Goal: Transaction & Acquisition: Purchase product/service

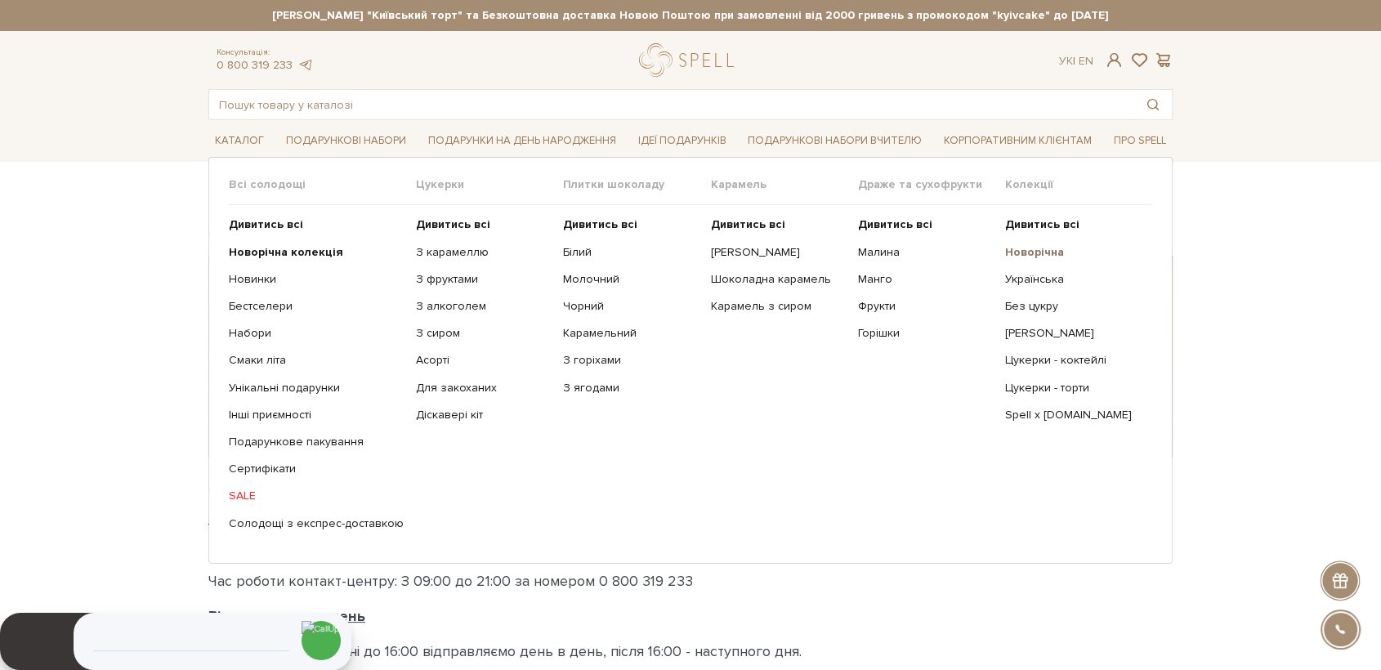
click at [1019, 251] on b "Новорічна" at bounding box center [1034, 252] width 59 height 14
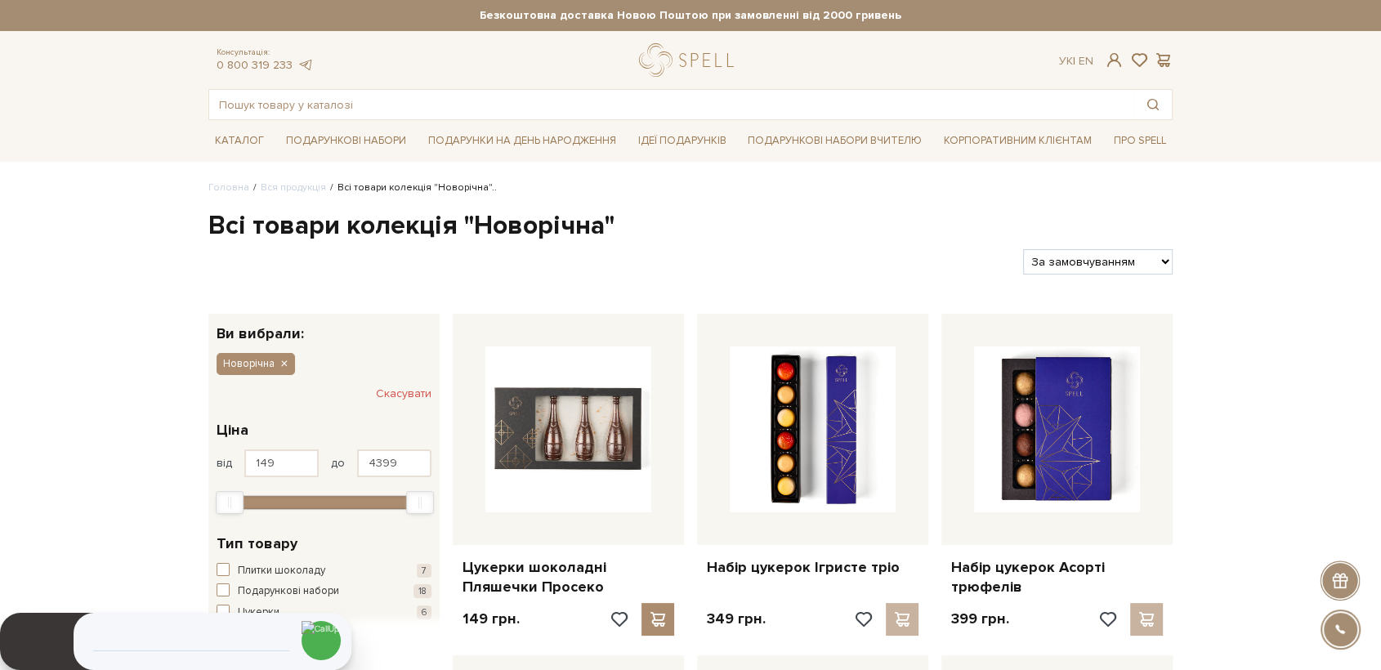
click at [1099, 257] on select "За замовчуванням За Ціною (зростання) За Ціною (зменшення) Новинки За популярні…" at bounding box center [1098, 261] width 150 height 25
select select "https://spellchocolate.com/our-productions/novorichna?sort=p.price&order=DESC"
click at [1023, 249] on select "За замовчуванням За Ціною (зростання) За Ціною (зменшення) Новинки За популярні…" at bounding box center [1098, 261] width 150 height 25
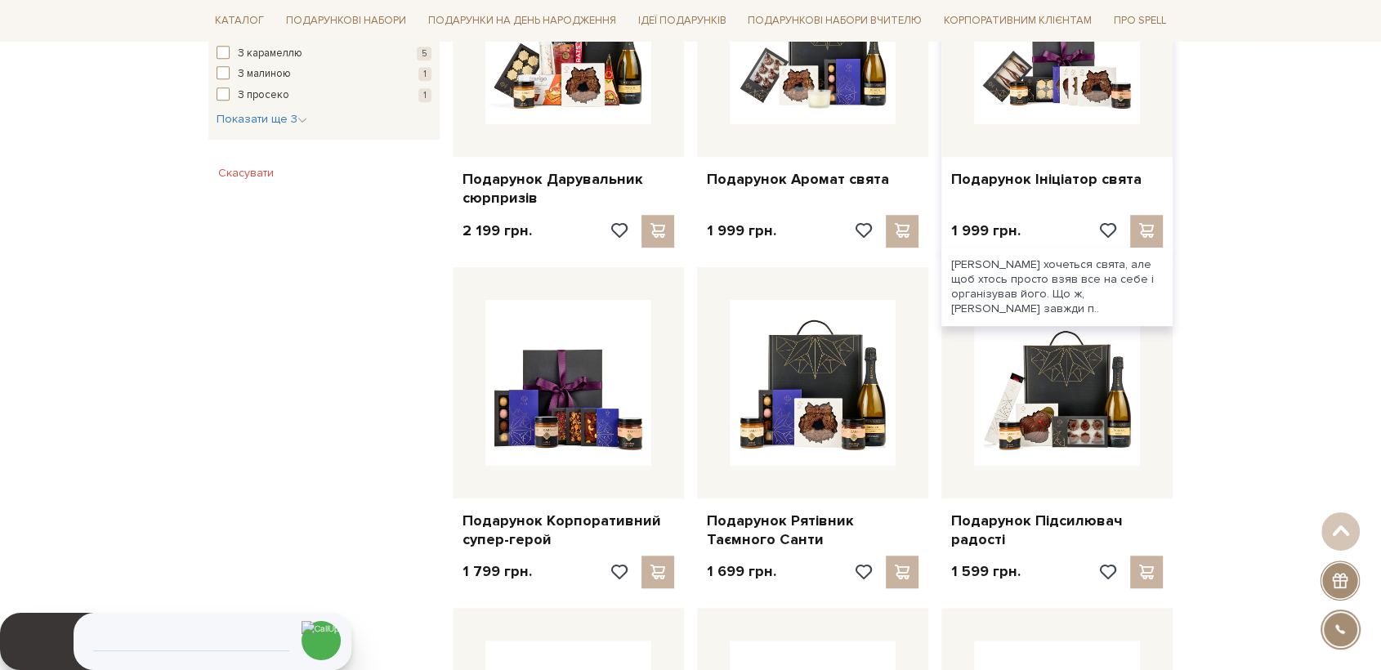
scroll to position [1180, 0]
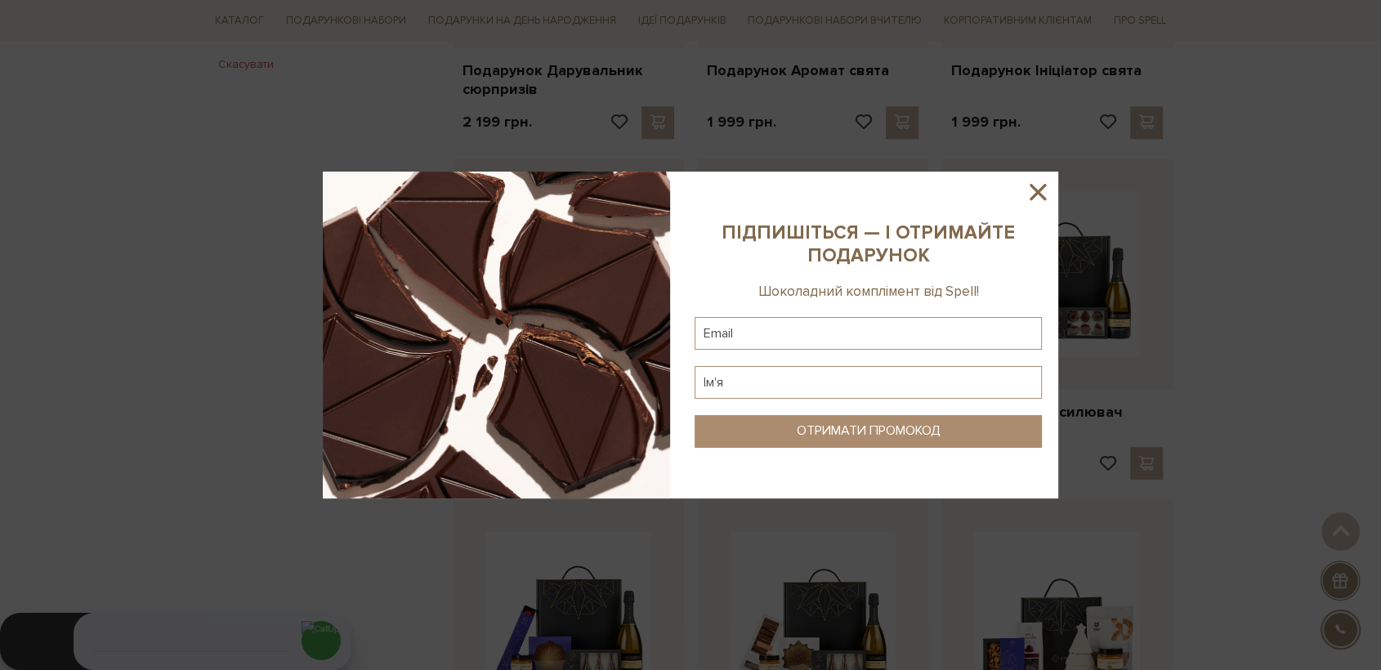
click at [1037, 183] on icon at bounding box center [1038, 192] width 28 height 28
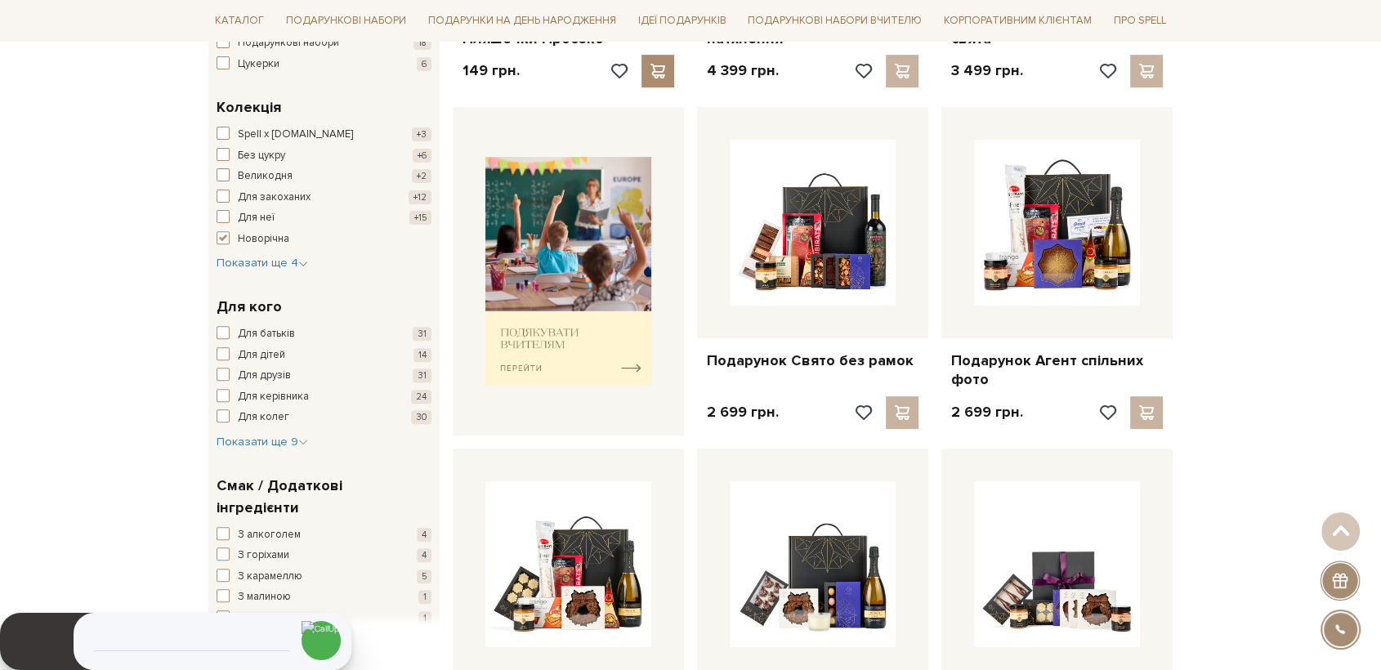
scroll to position [544, 0]
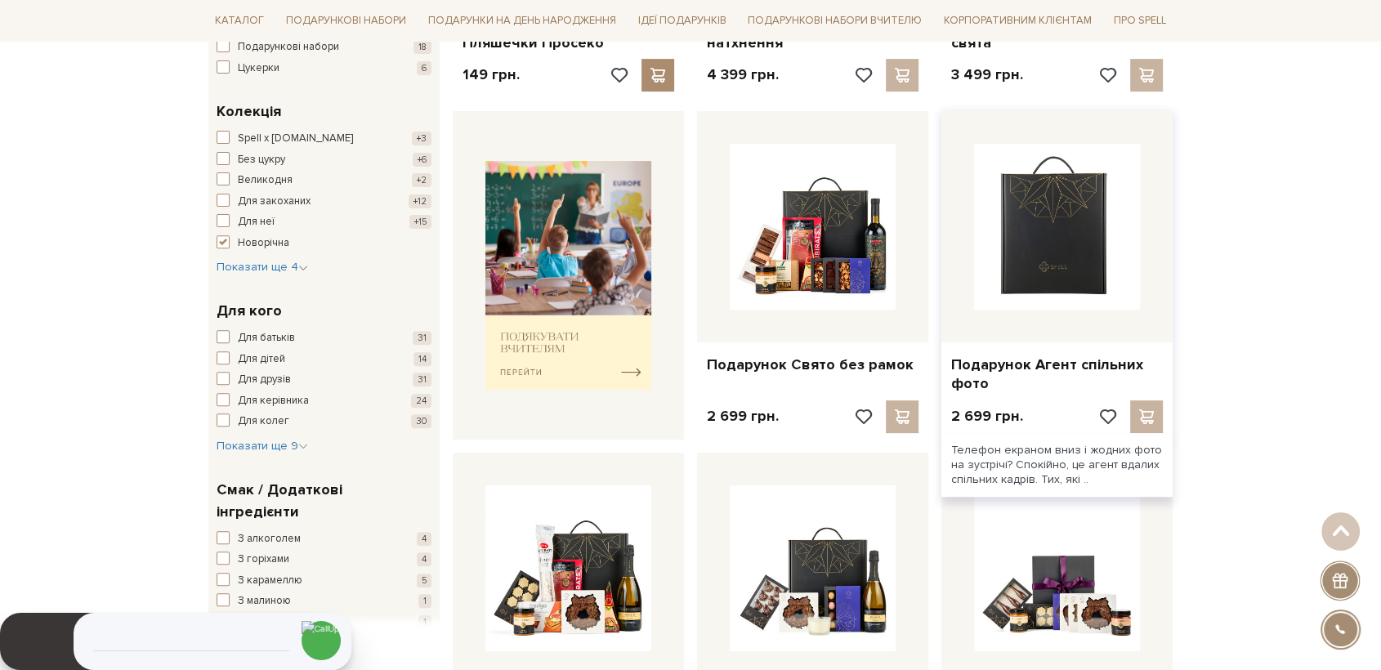
click at [1058, 230] on img at bounding box center [1057, 227] width 166 height 166
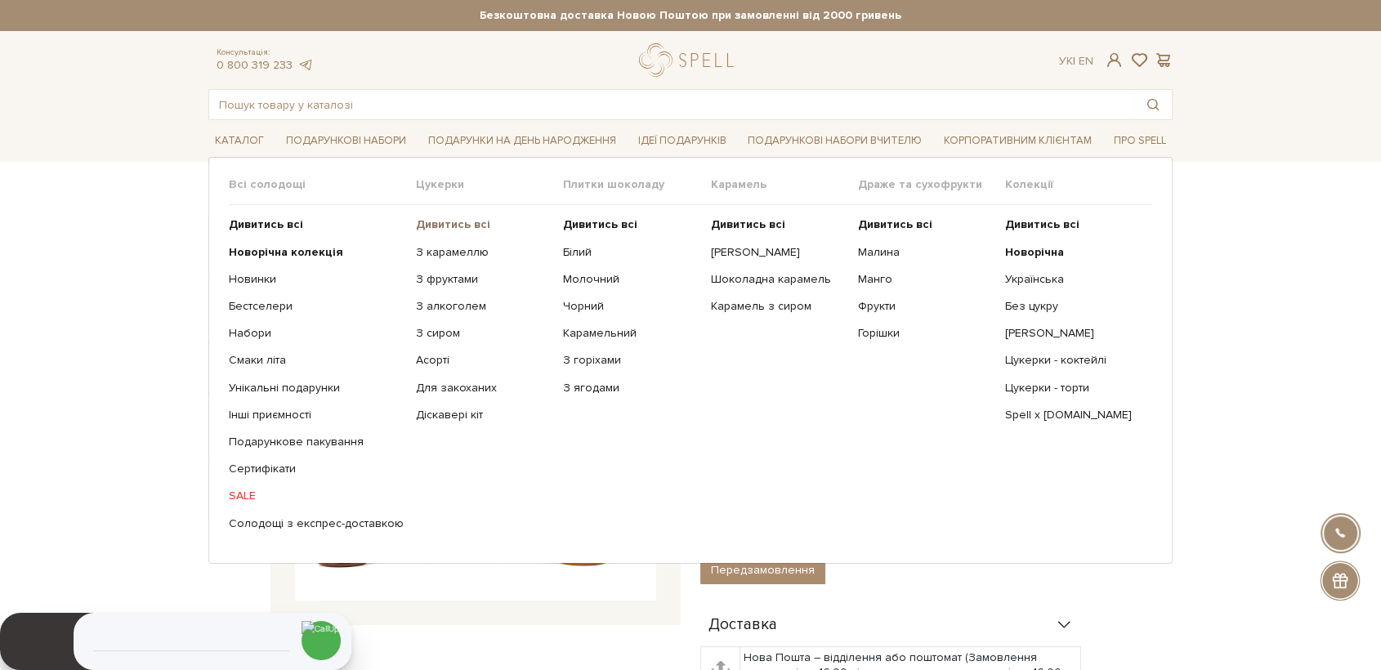
click at [438, 230] on link "Дивитись всі" at bounding box center [483, 224] width 135 height 15
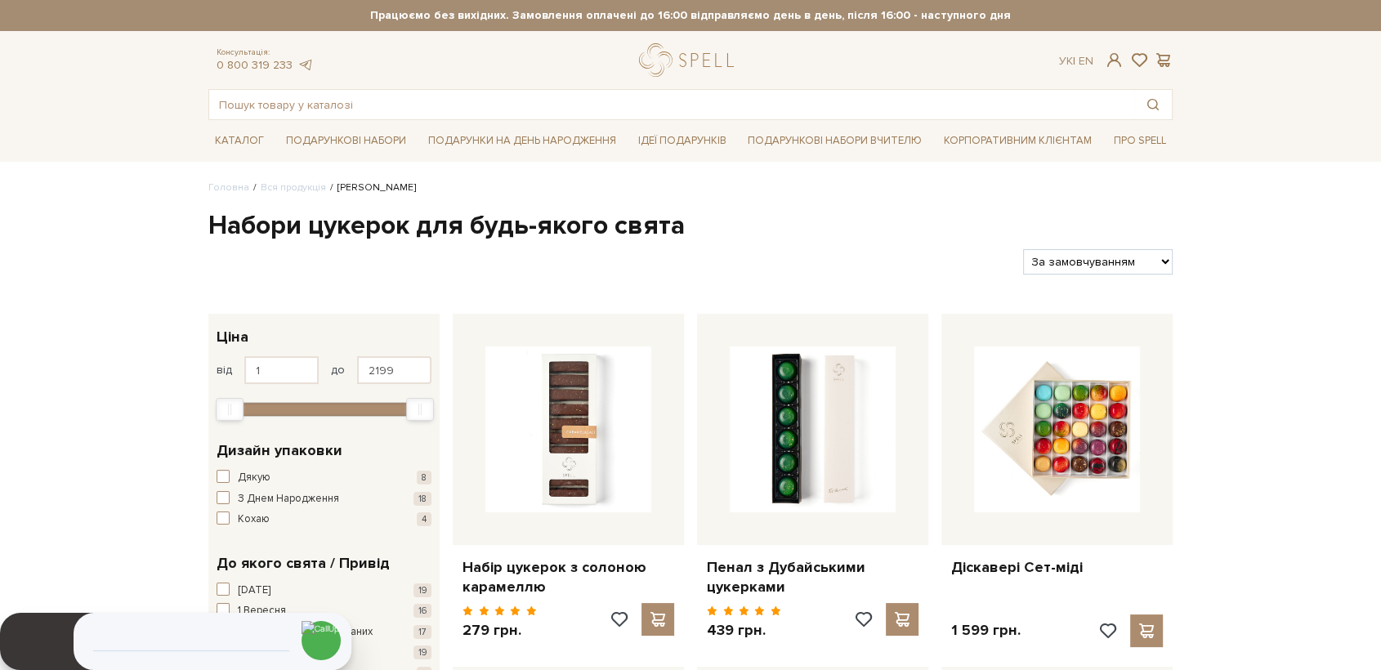
drag, startPoint x: 0, startPoint y: 0, endPoint x: 1101, endPoint y: 266, distance: 1132.9
click at [1101, 266] on select "За замовчуванням За Ціною (зростання) За Ціною (зменшення) Новинки За популярні…" at bounding box center [1098, 261] width 150 height 25
select select "[URL][DOMAIN_NAME]"
click at [1023, 249] on select "За замовчуванням За Ціною (зростання) За Ціною (зменшення) Новинки За популярні…" at bounding box center [1098, 261] width 150 height 25
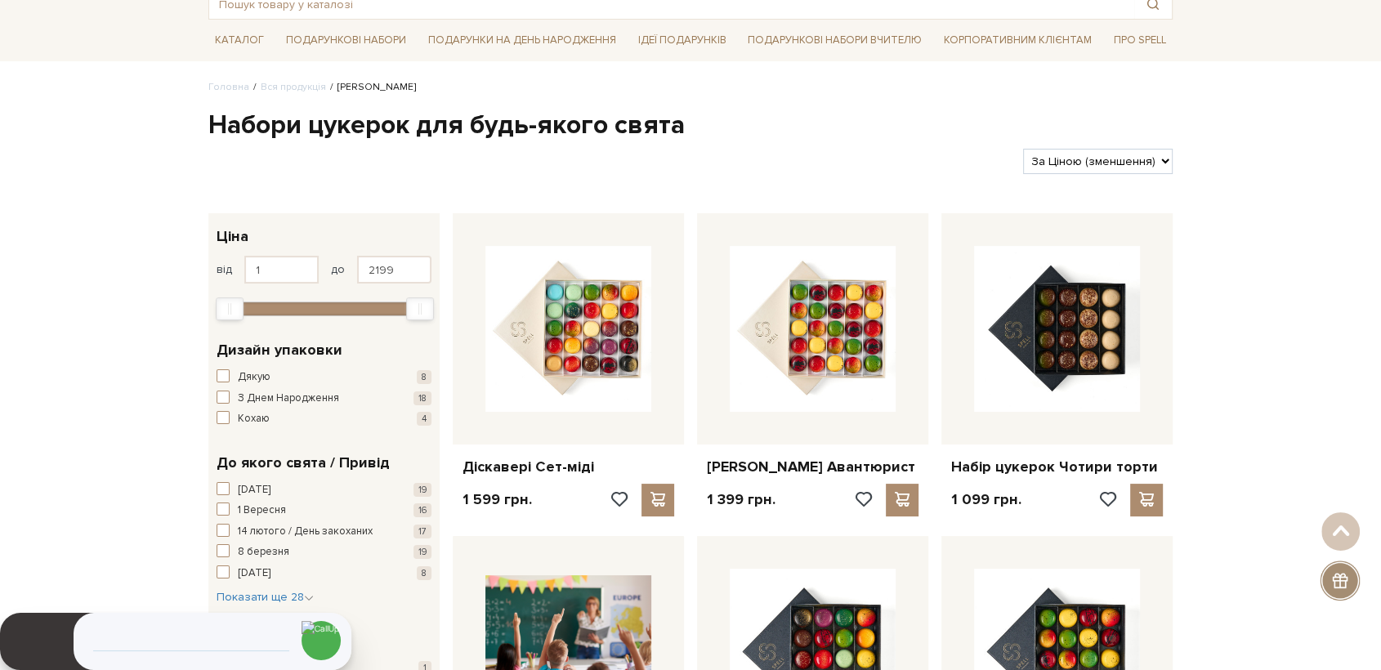
scroll to position [91, 0]
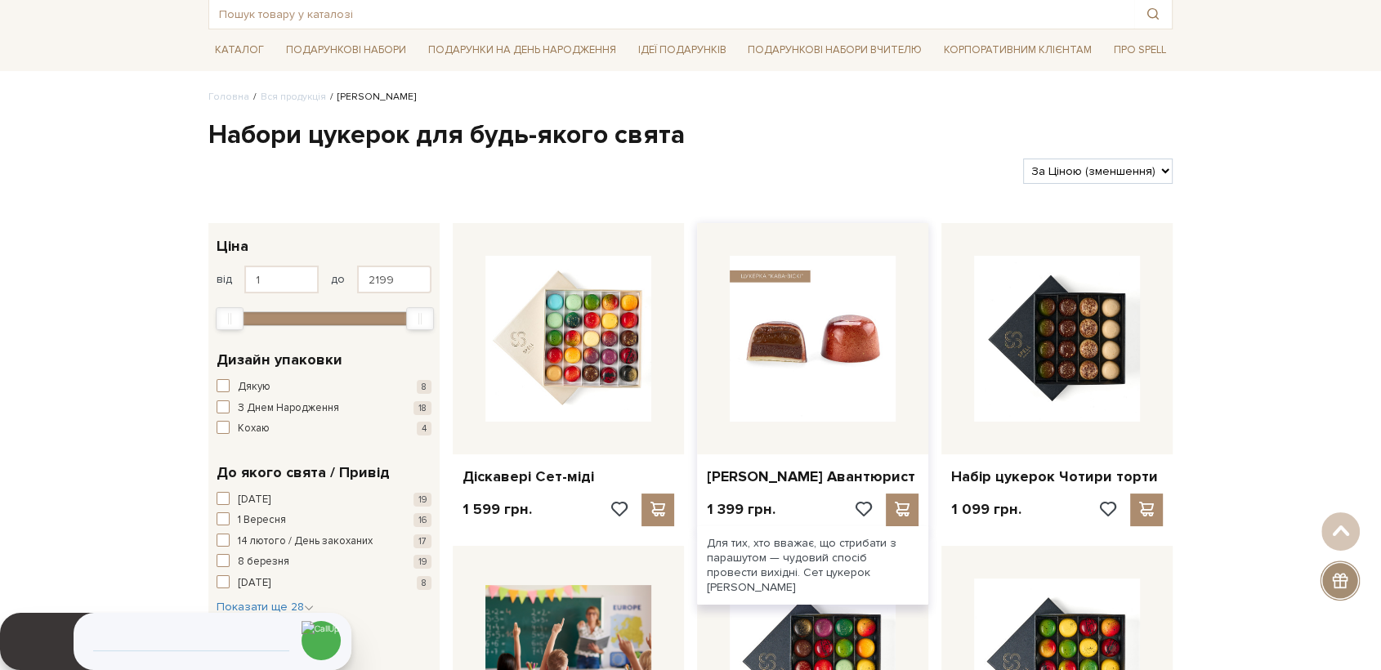
click at [777, 414] on img at bounding box center [813, 339] width 166 height 166
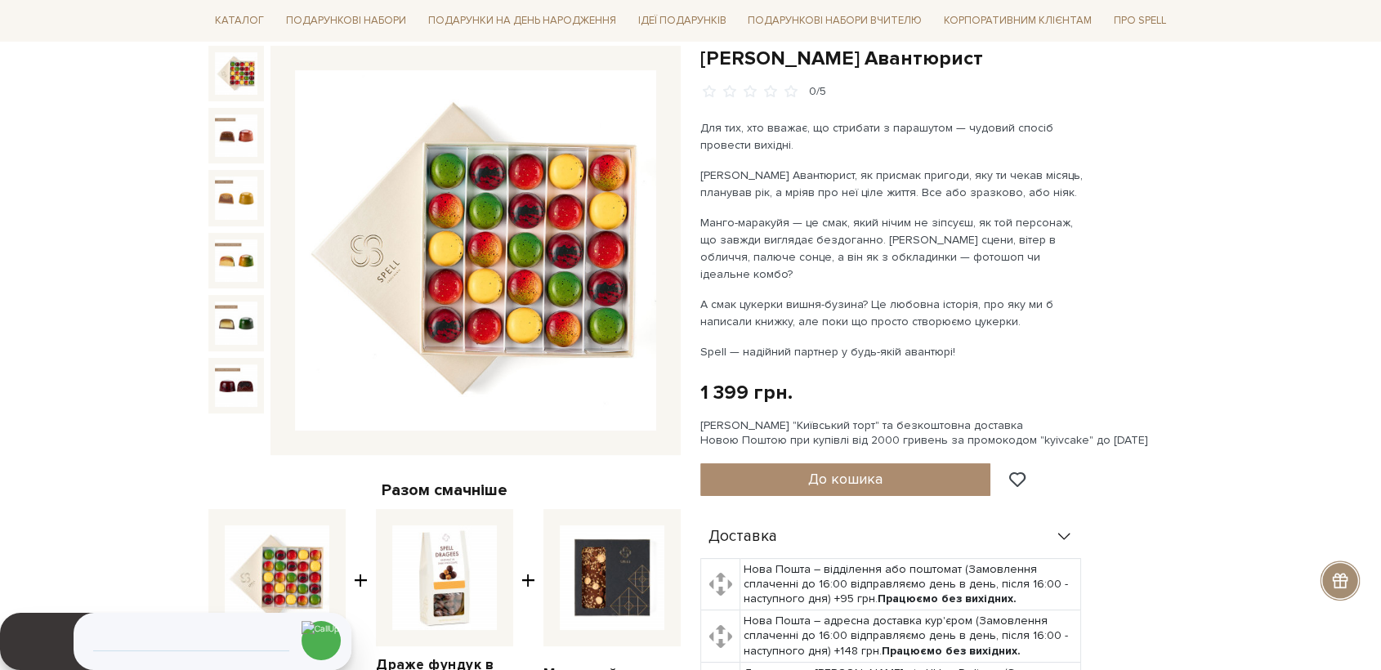
scroll to position [181, 0]
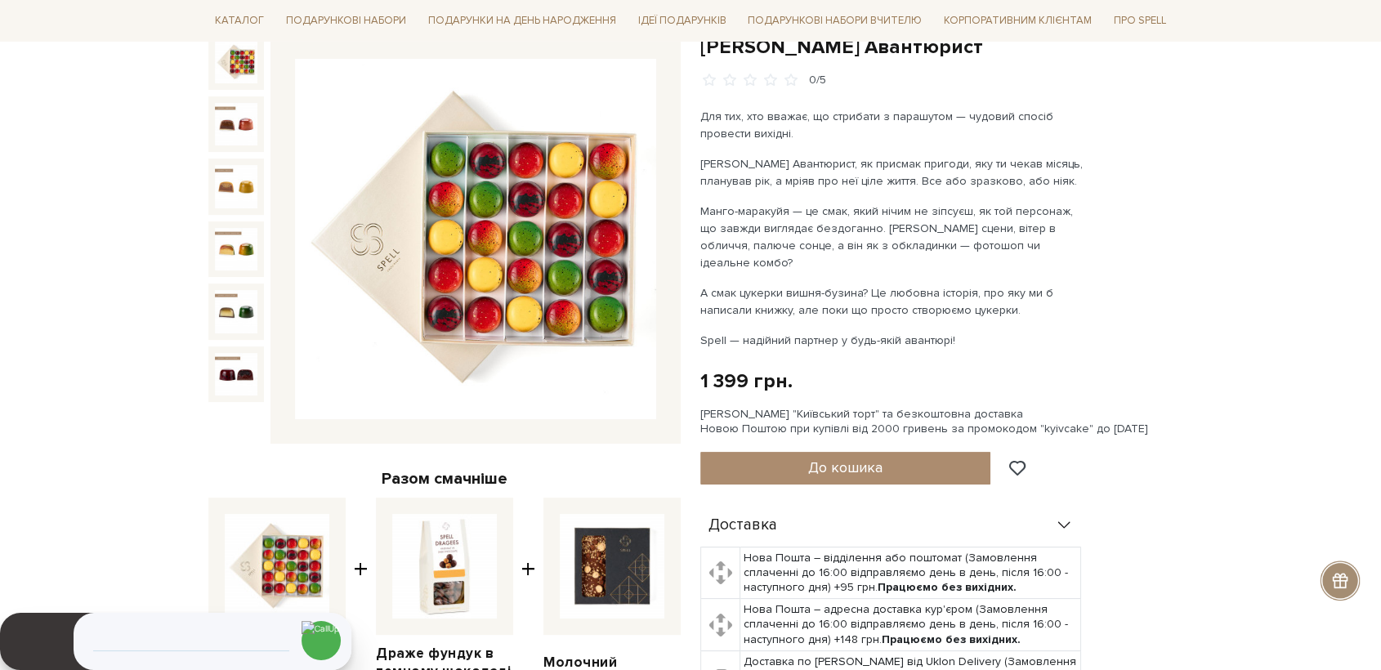
click at [549, 286] on img at bounding box center [475, 239] width 361 height 361
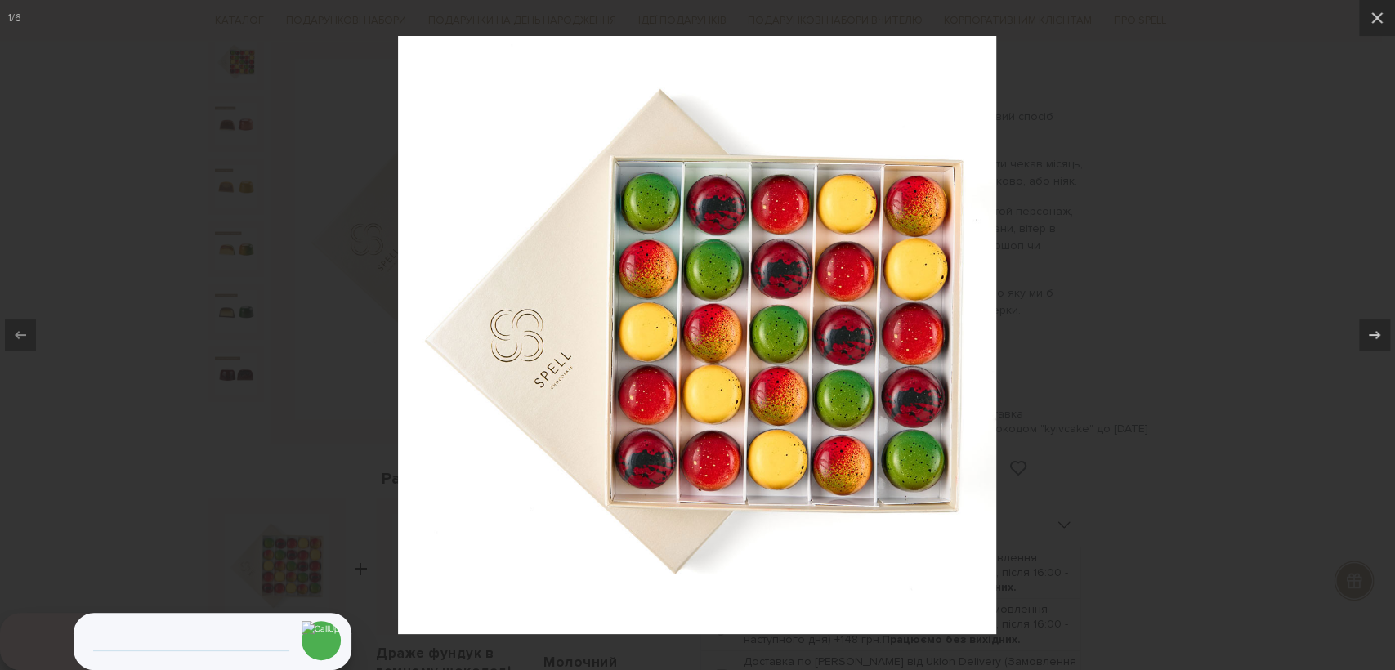
click at [1067, 357] on div at bounding box center [697, 335] width 1395 height 670
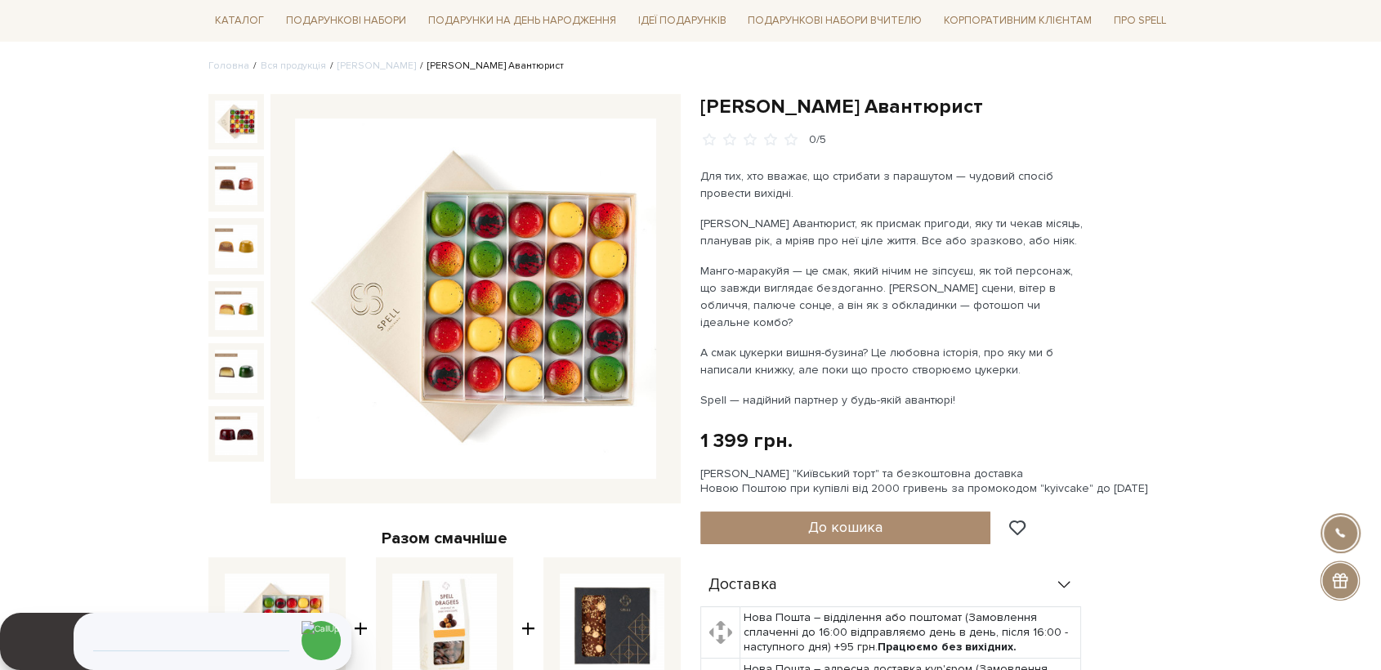
scroll to position [91, 0]
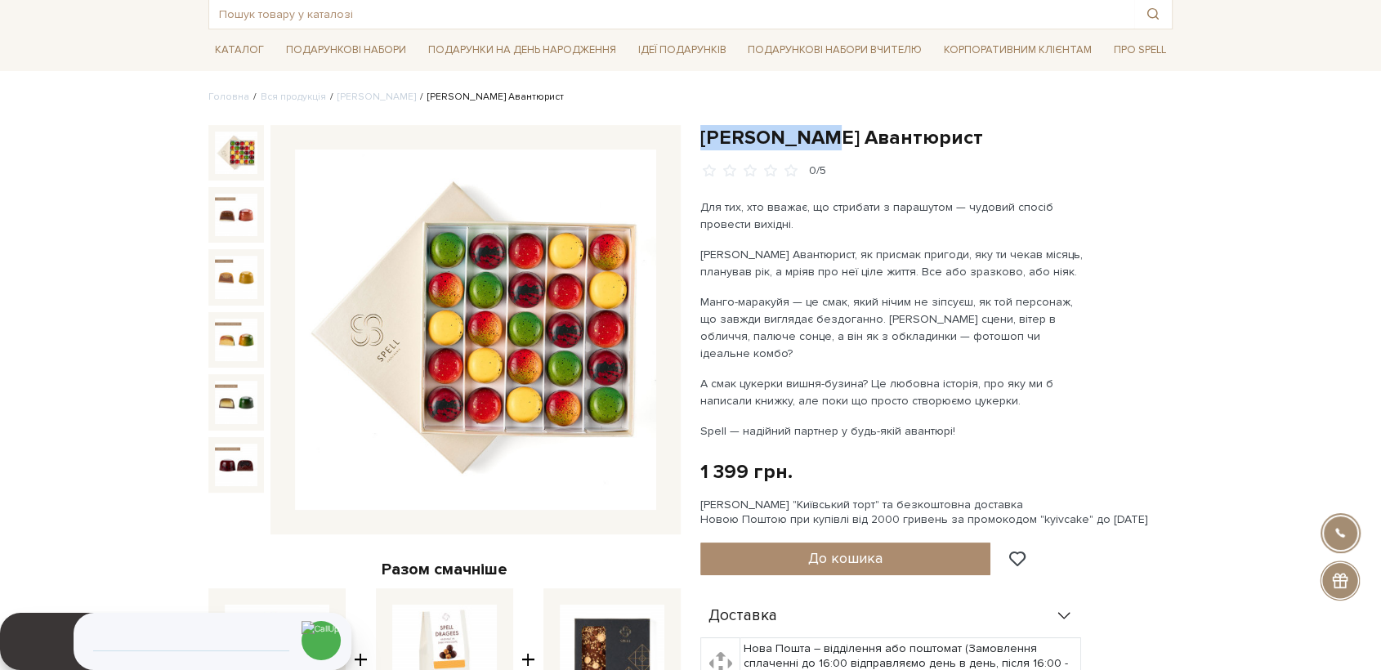
drag, startPoint x: 701, startPoint y: 138, endPoint x: 812, endPoint y: 136, distance: 111.1
click at [812, 136] on h1 "[PERSON_NAME] Авантюрист" at bounding box center [936, 137] width 472 height 25
copy h1 "[PERSON_NAME]"
drag, startPoint x: 916, startPoint y: 139, endPoint x: 821, endPoint y: 126, distance: 95.7
click at [821, 126] on h1 "[PERSON_NAME] Авантюрист" at bounding box center [936, 137] width 472 height 25
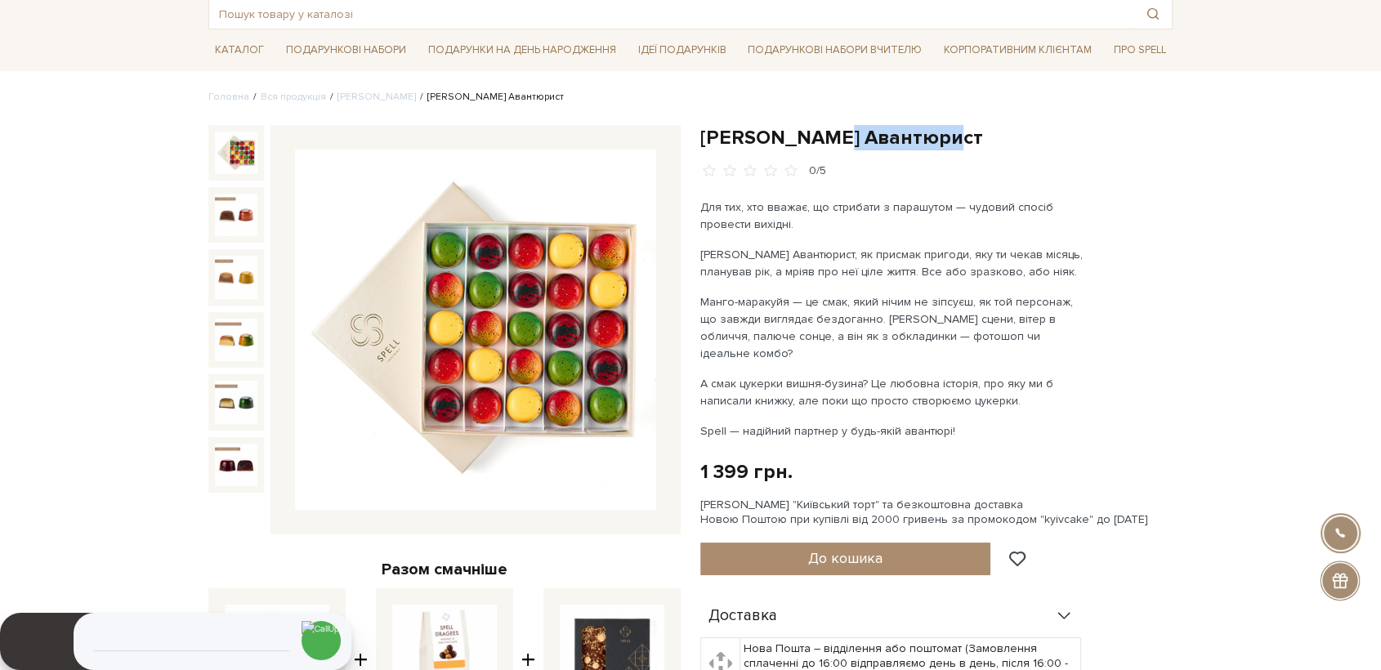
copy h1 "Авантюрист"
